Goal: Task Accomplishment & Management: Manage account settings

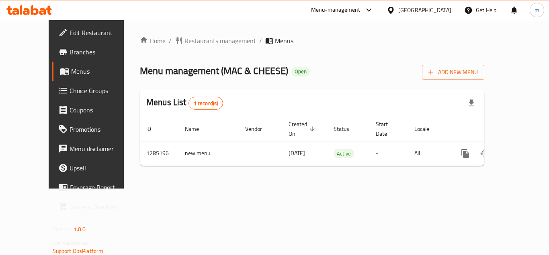
click at [70, 89] on span "Choice Groups" at bounding box center [102, 91] width 64 height 10
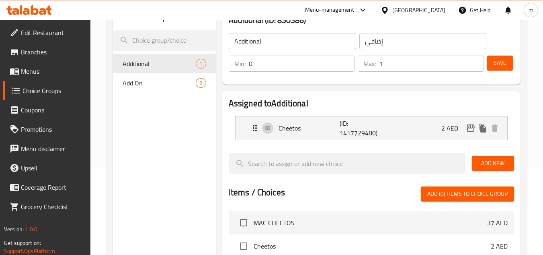
scroll to position [67, 0]
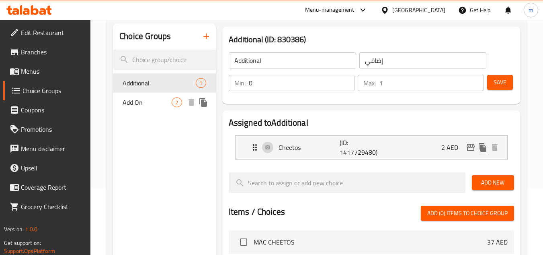
click at [160, 103] on span "Add On" at bounding box center [147, 102] width 49 height 10
type input "Add On"
type input "الإضافات:"
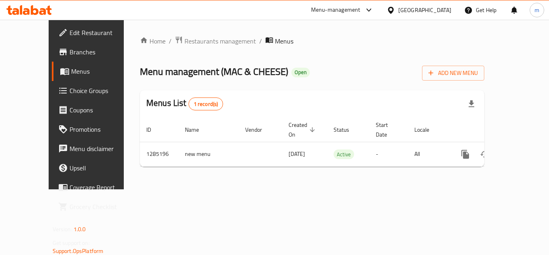
click at [70, 53] on span "Branches" at bounding box center [102, 52] width 64 height 10
